Goal: Task Accomplishment & Management: Use online tool/utility

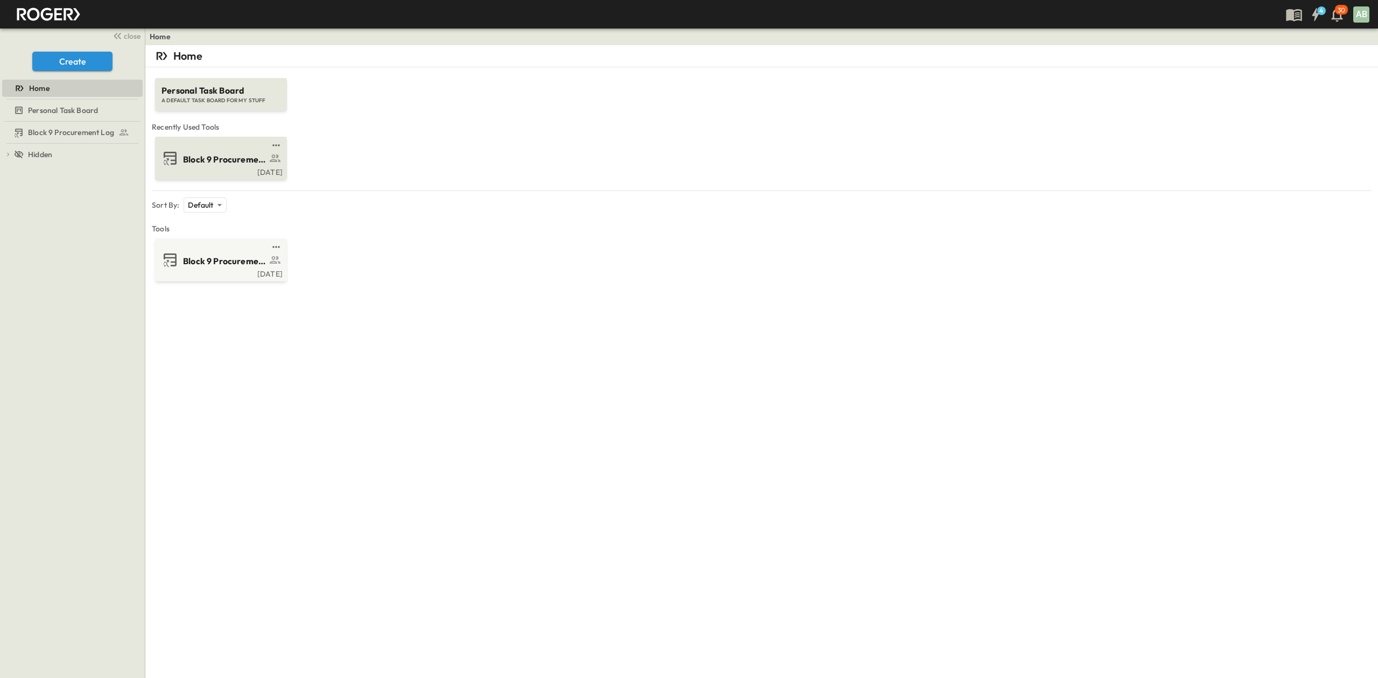
click at [199, 158] on span "Block 9 Procurement Log" at bounding box center [224, 159] width 83 height 12
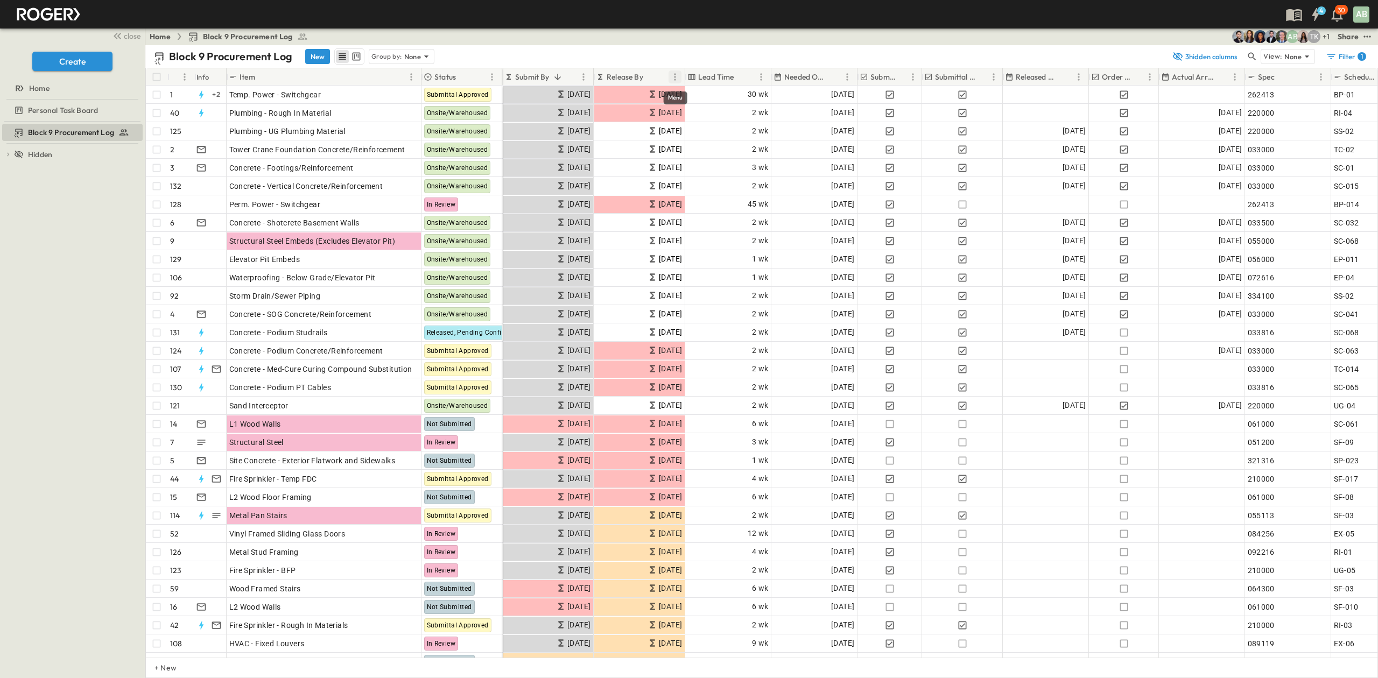
click at [674, 78] on icon "Menu" at bounding box center [675, 77] width 11 height 11
click at [338, 58] on icon "row view" at bounding box center [342, 56] width 11 height 11
click at [386, 55] on p "Group by:" at bounding box center [386, 56] width 31 height 11
click at [391, 87] on p "Status" at bounding box center [383, 87] width 22 height 11
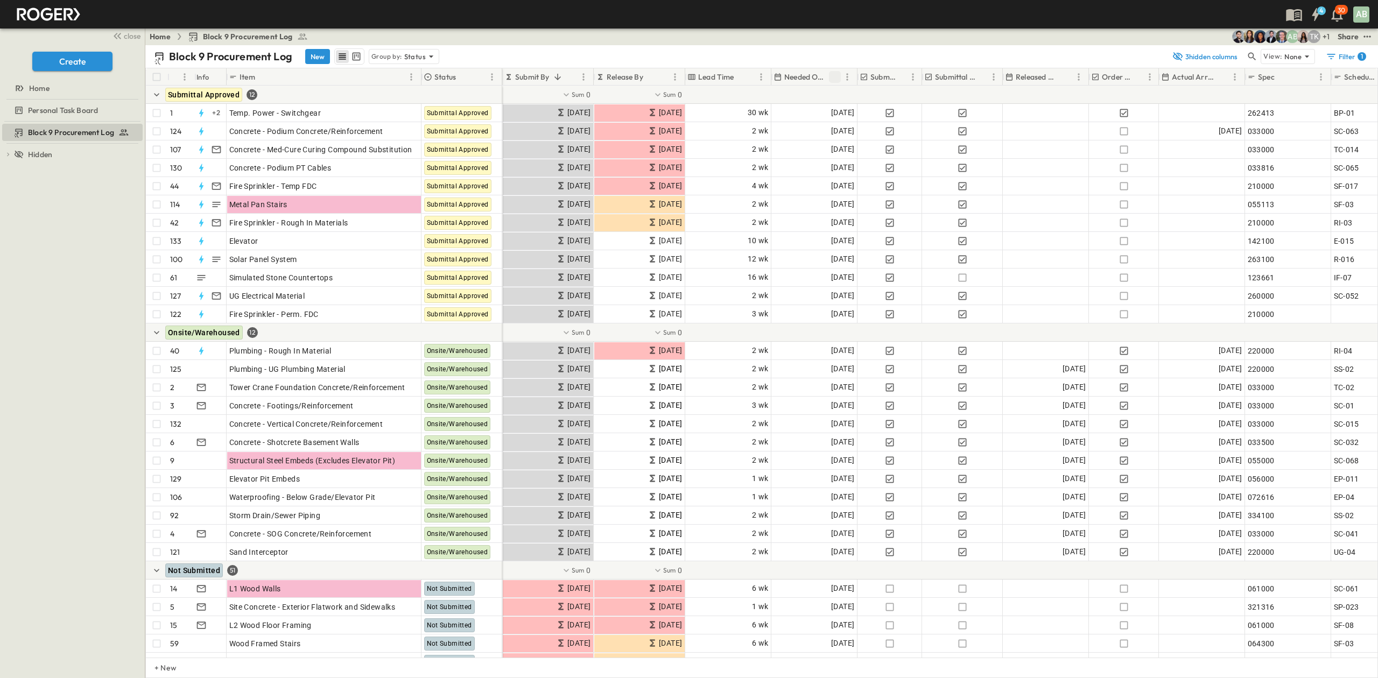
click at [833, 78] on icon "Sort" at bounding box center [835, 77] width 10 height 10
